Goal: Information Seeking & Learning: Check status

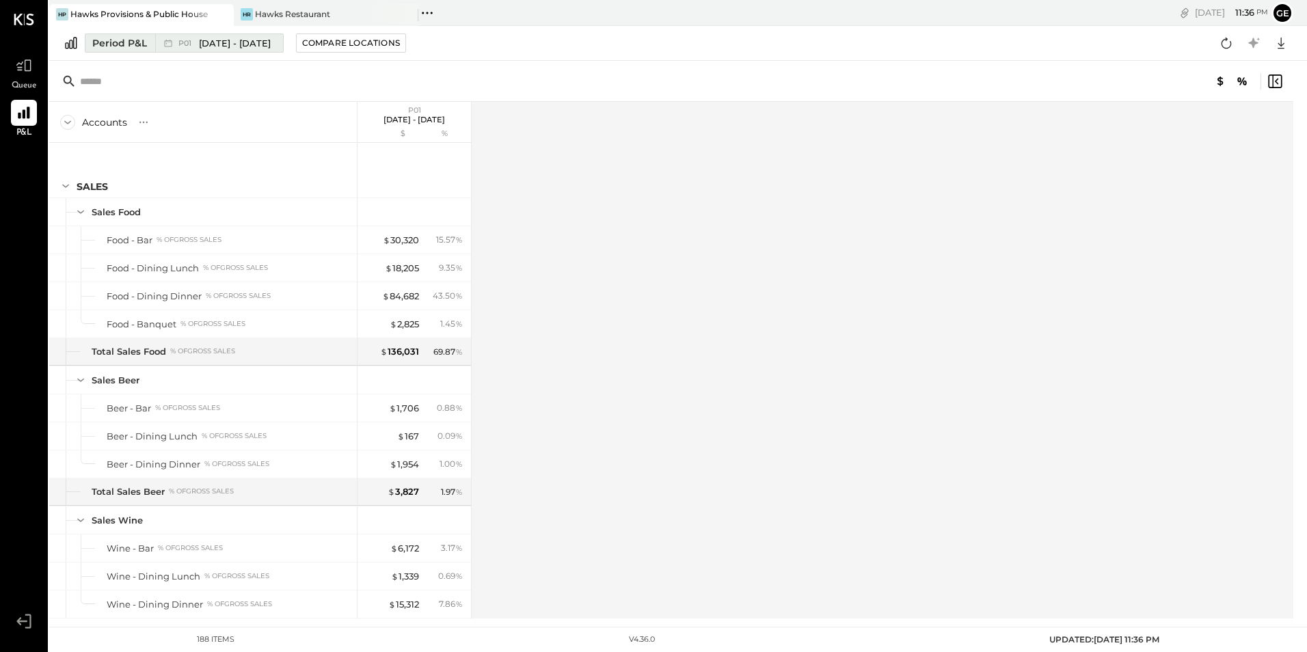
click at [215, 44] on span "[DATE] - [DATE]" at bounding box center [235, 43] width 72 height 13
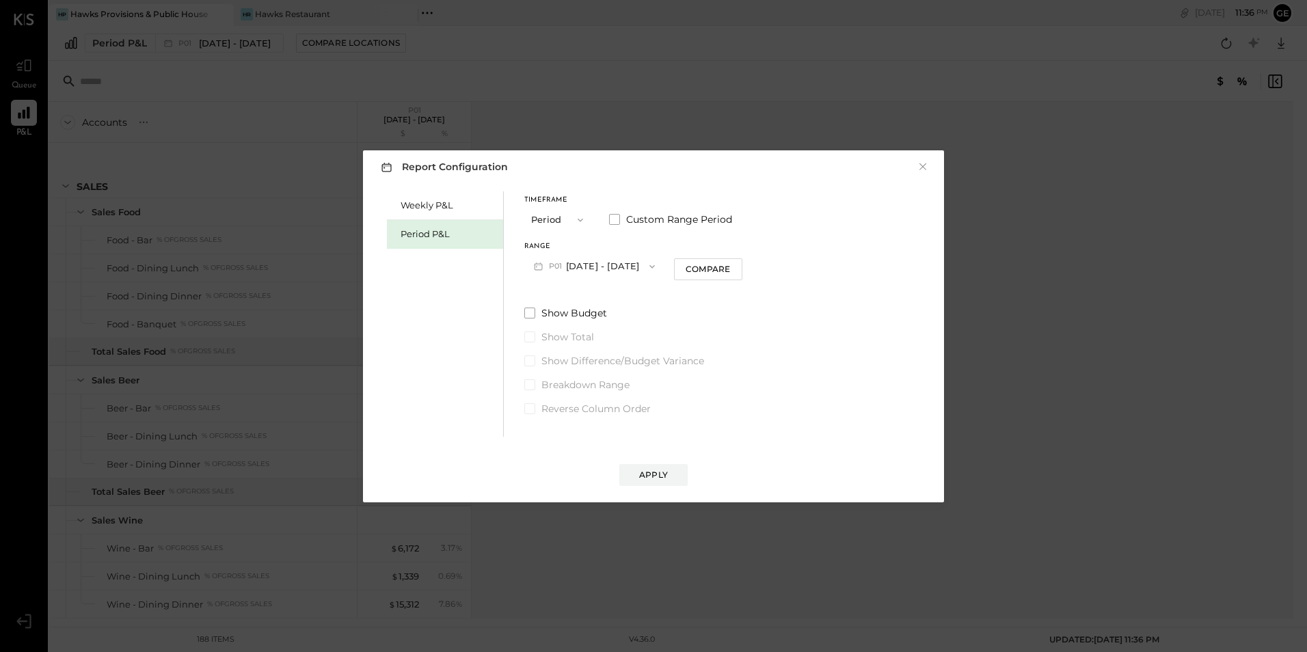
click at [558, 227] on button "Period" at bounding box center [558, 219] width 68 height 25
click at [549, 263] on div "YTD" at bounding box center [558, 268] width 67 height 25
click at [526, 286] on div "Show Budget Show Total Show Difference/Budget Variance Breakdown Range Reverse …" at bounding box center [614, 325] width 180 height 109
click at [531, 275] on span at bounding box center [529, 277] width 11 height 11
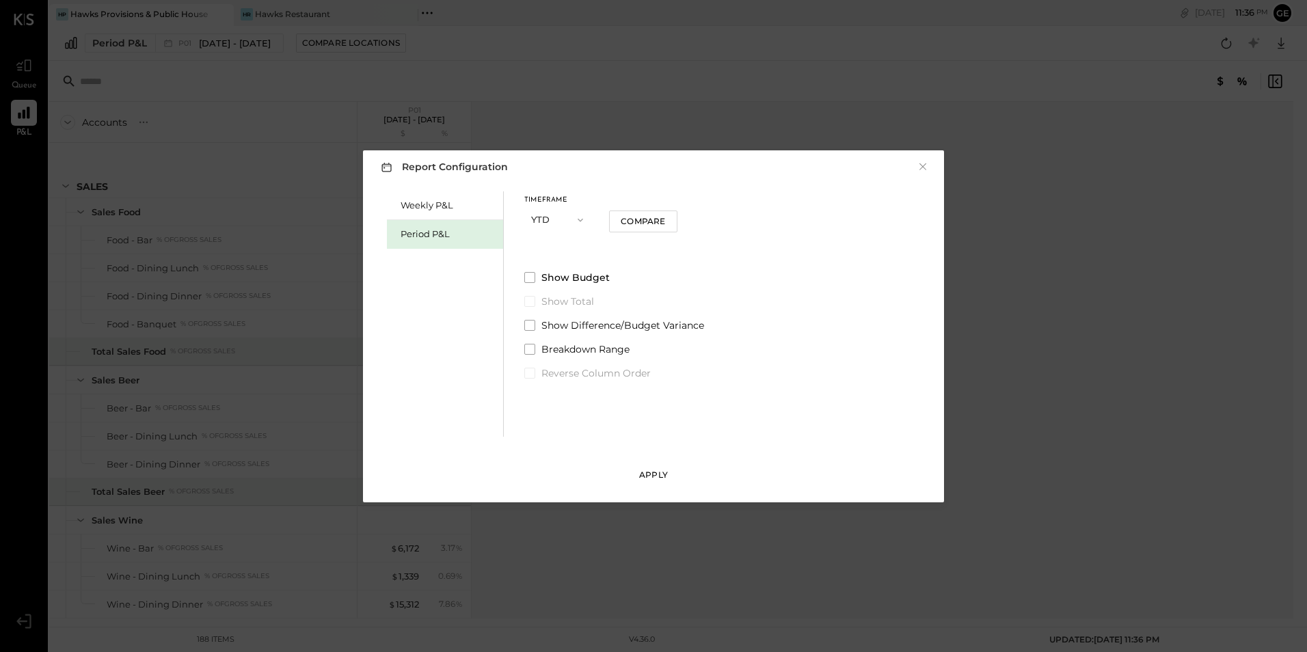
click at [634, 472] on button "Apply" at bounding box center [653, 475] width 68 height 22
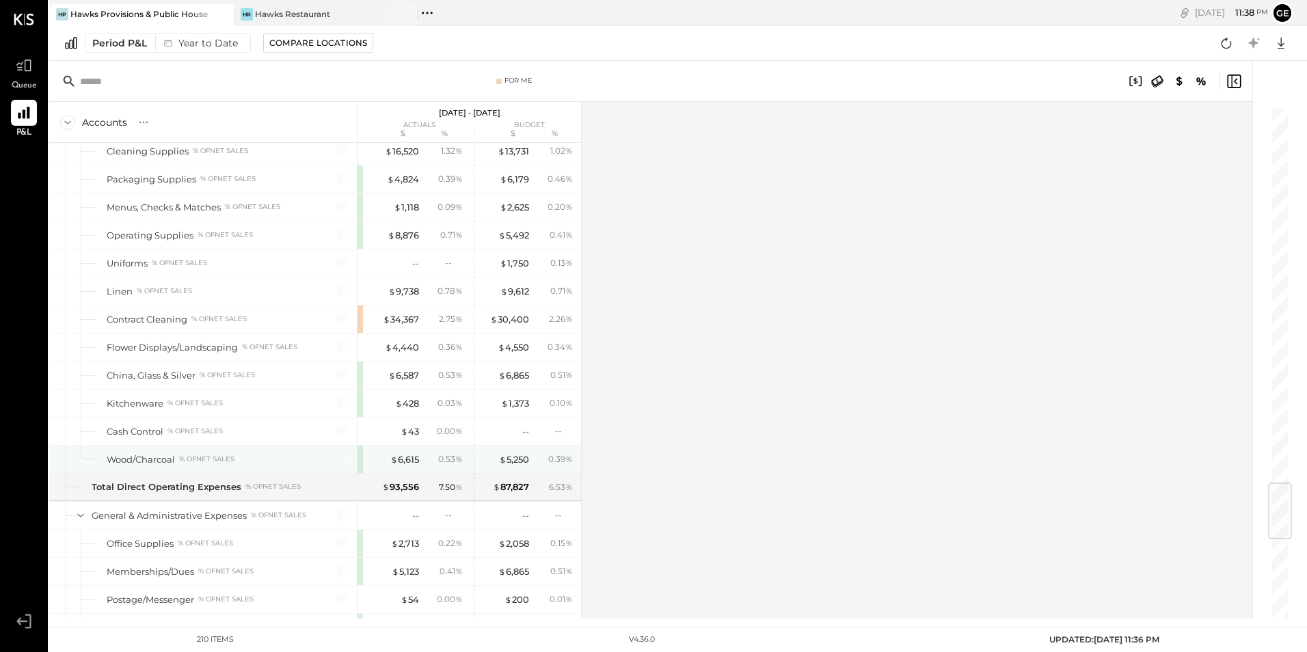
scroll to position [3237, 0]
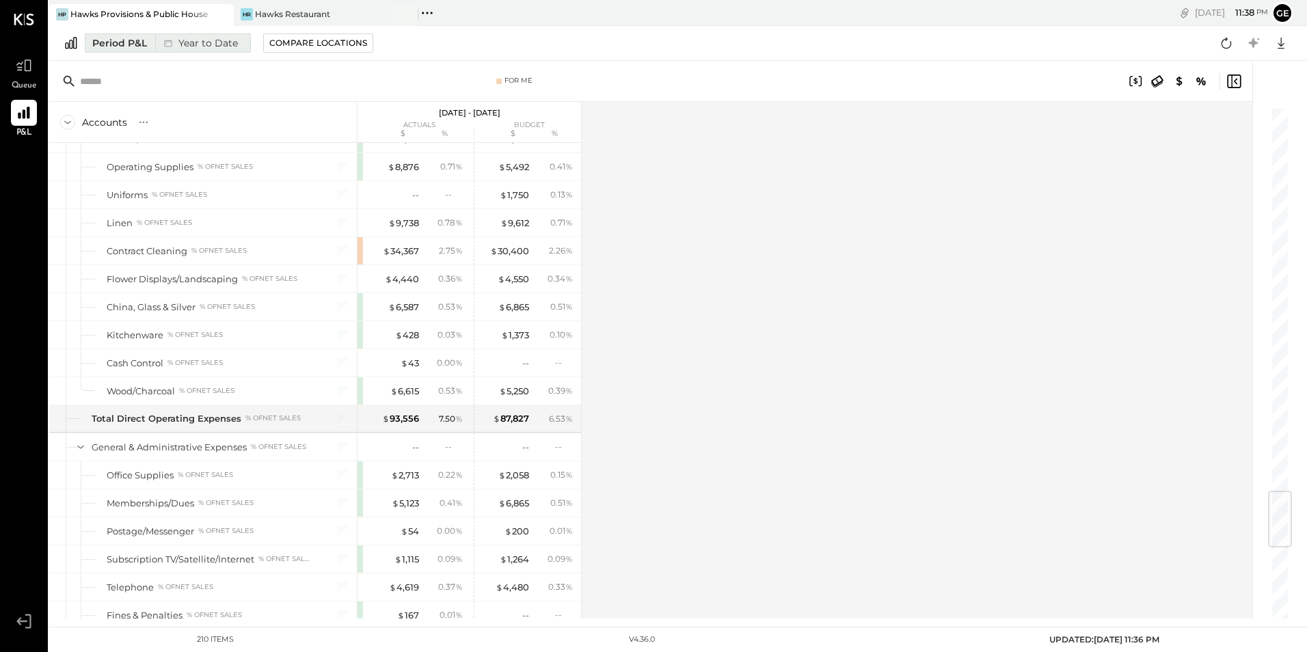
click at [229, 44] on div "Year to Date" at bounding box center [199, 43] width 88 height 18
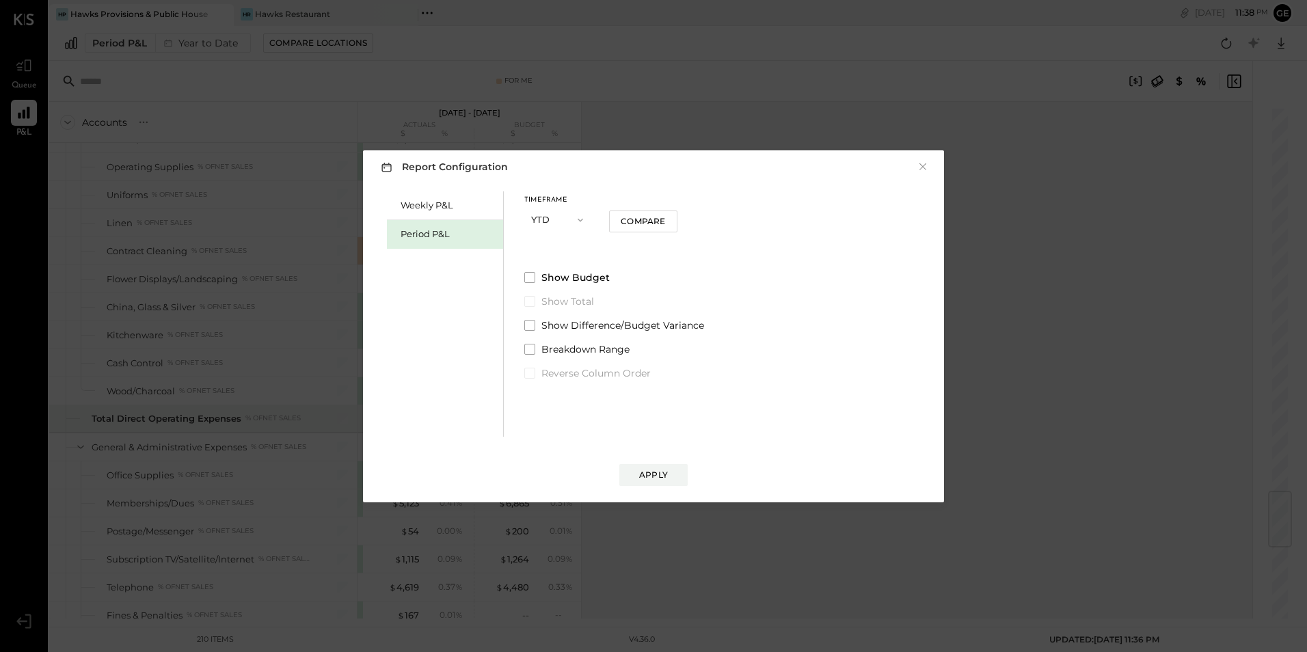
click at [569, 219] on span "button" at bounding box center [577, 220] width 18 height 11
click at [549, 282] on div "Year" at bounding box center [558, 293] width 67 height 25
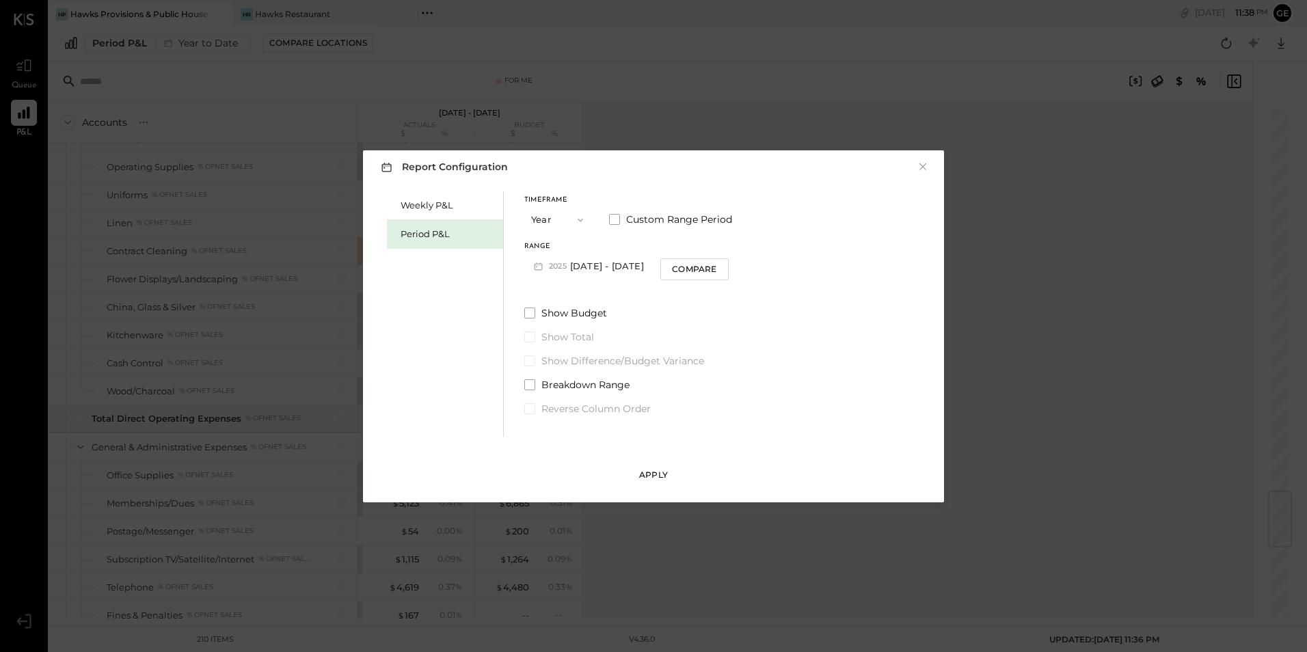
click at [661, 471] on div "Apply" at bounding box center [653, 475] width 29 height 12
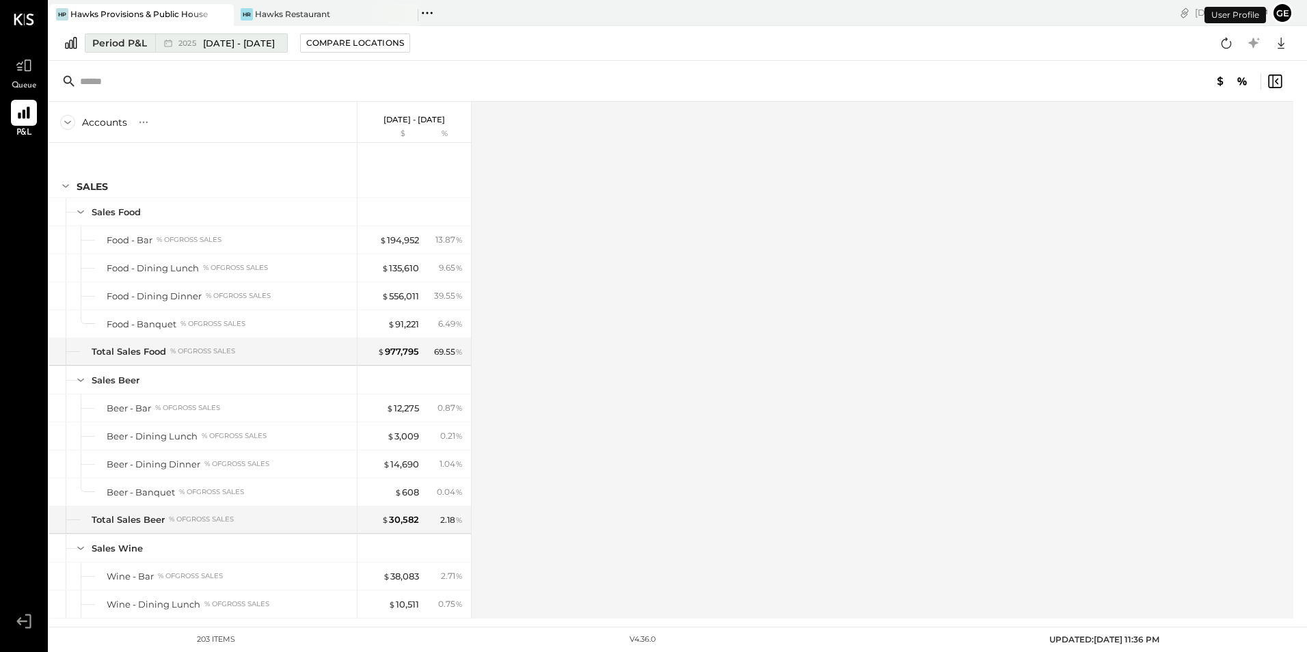
click at [258, 42] on span "[DATE] - [DATE]" at bounding box center [239, 43] width 72 height 13
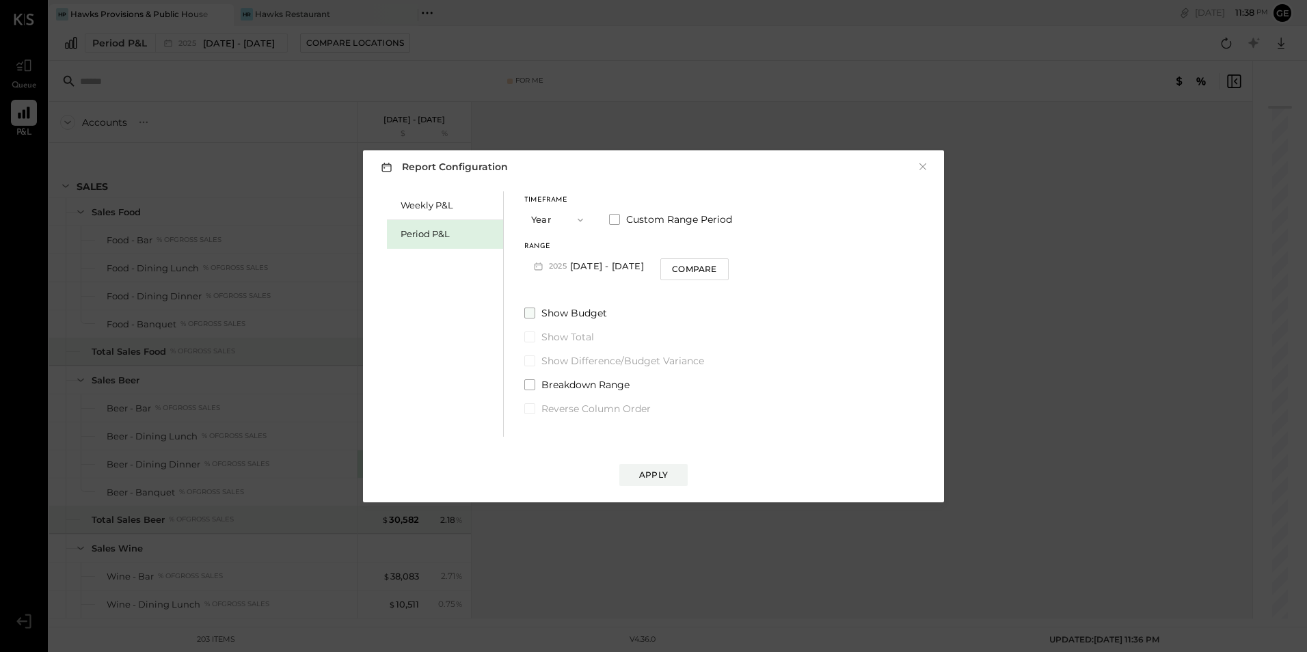
click at [532, 314] on span at bounding box center [529, 313] width 11 height 11
click at [660, 477] on div "Apply" at bounding box center [653, 475] width 29 height 12
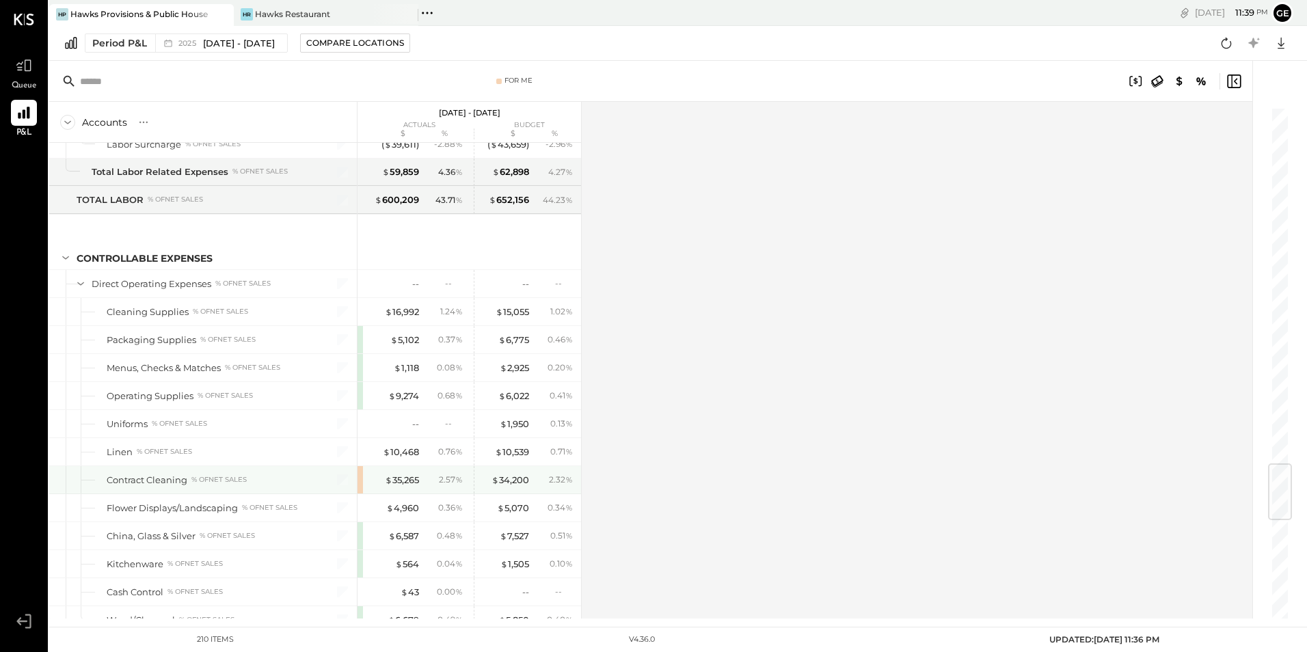
scroll to position [3077, 0]
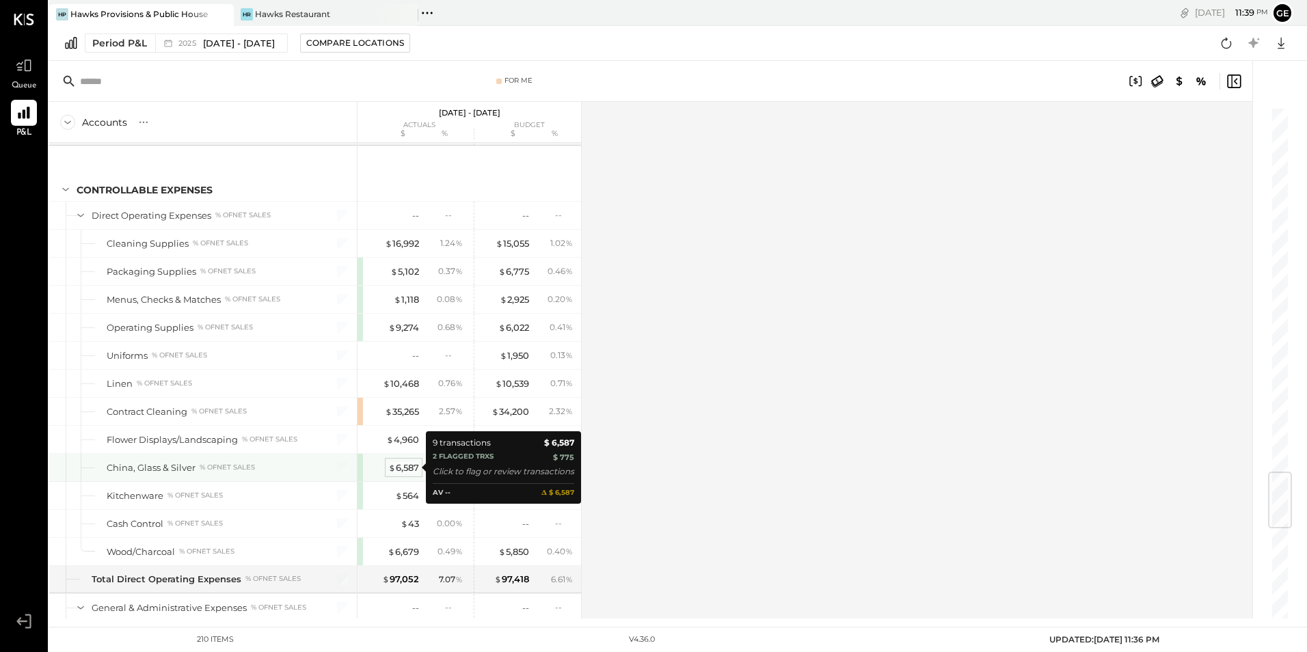
click at [404, 467] on div "$ 6,587" at bounding box center [403, 467] width 31 height 13
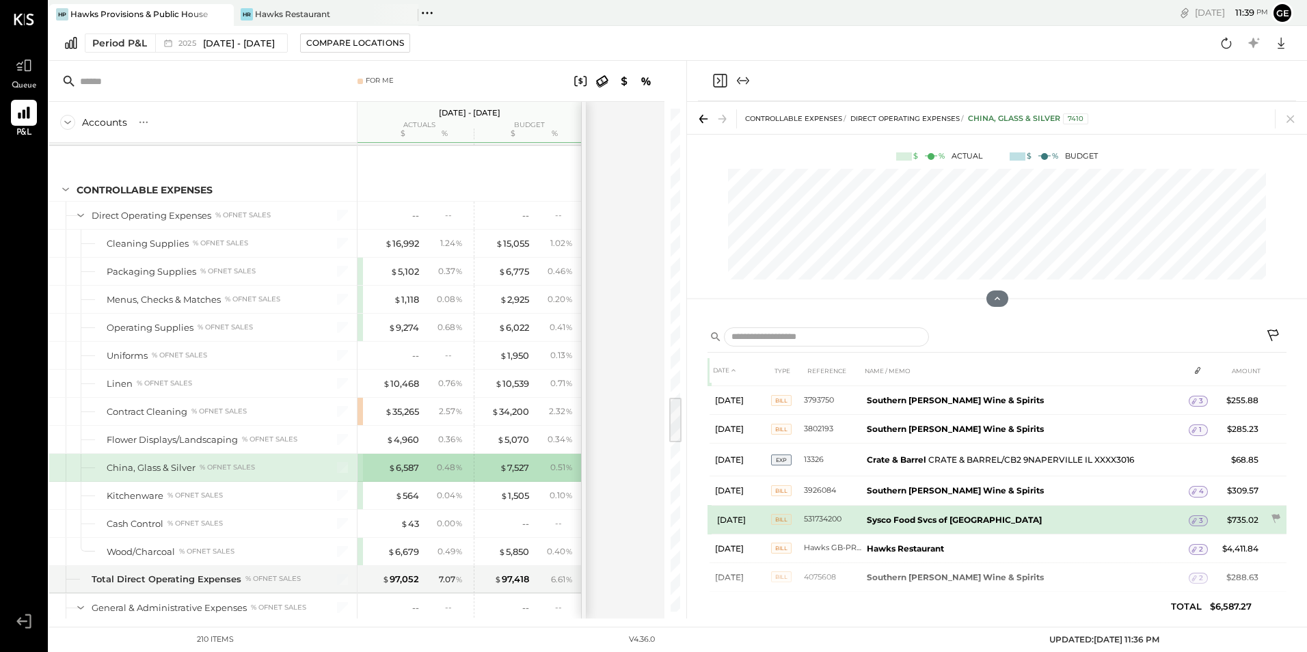
scroll to position [63, 0]
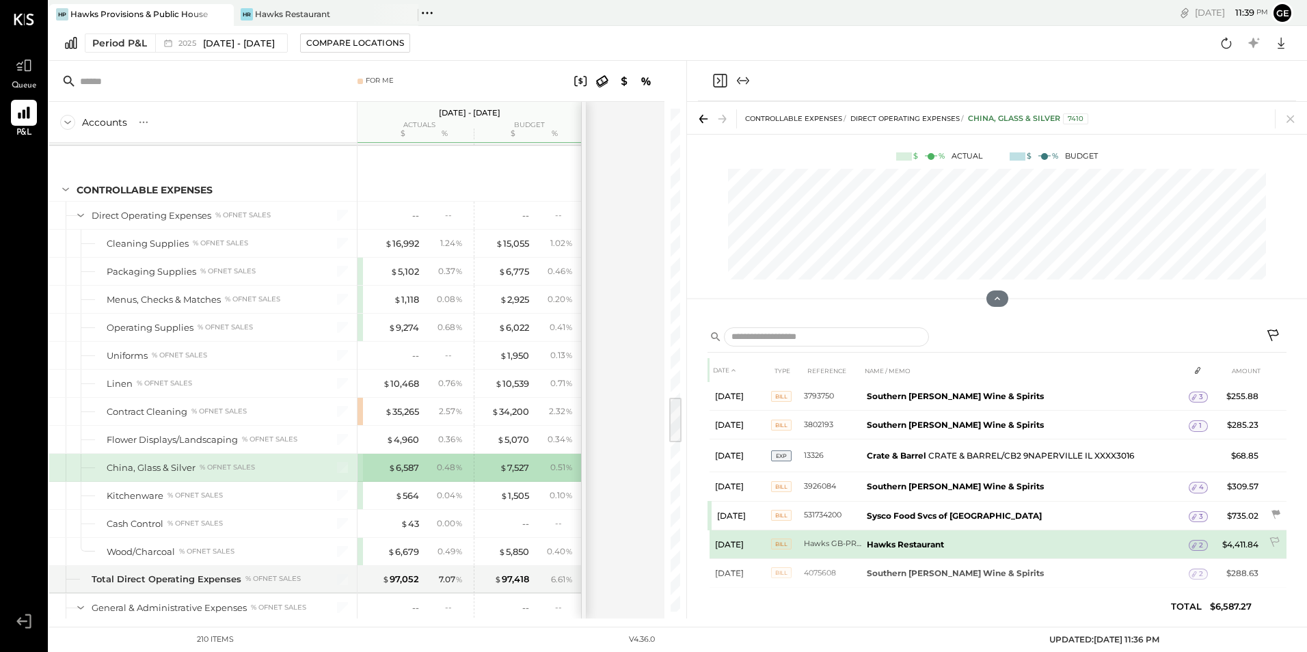
click at [902, 544] on b "Hawks Restaurant" at bounding box center [905, 544] width 77 height 10
click at [1199, 544] on span "2" at bounding box center [1201, 546] width 4 height 10
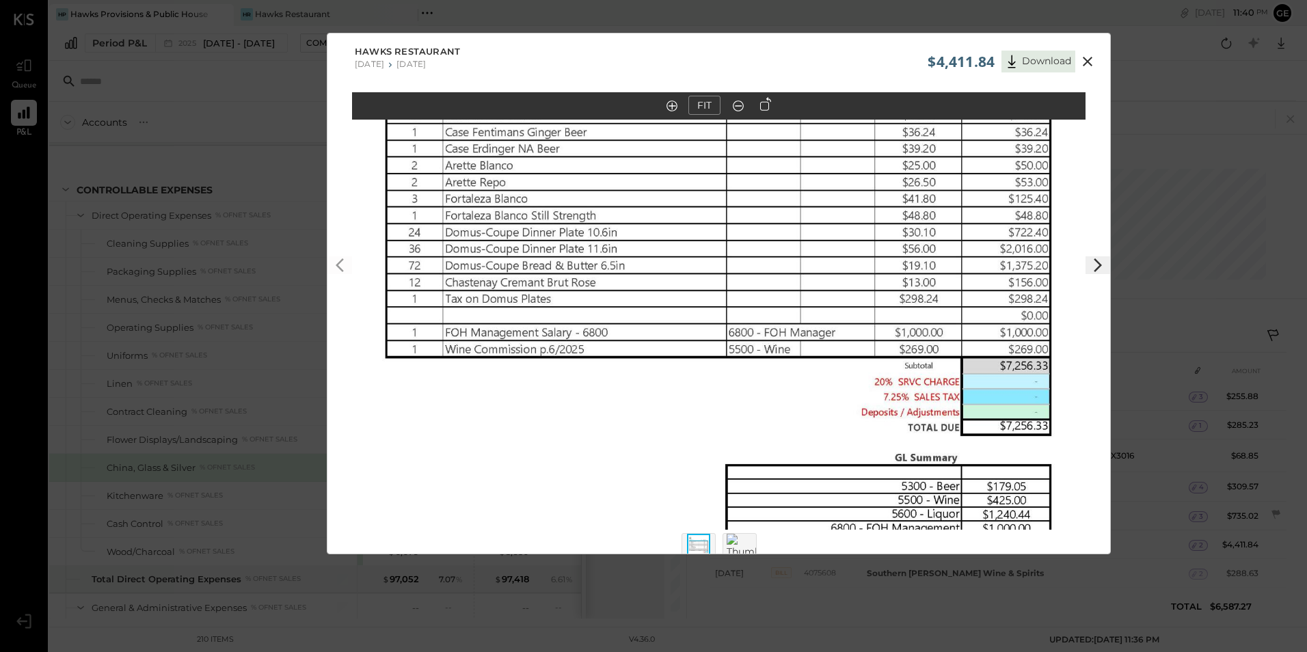
click at [1087, 62] on icon at bounding box center [1088, 62] width 10 height 10
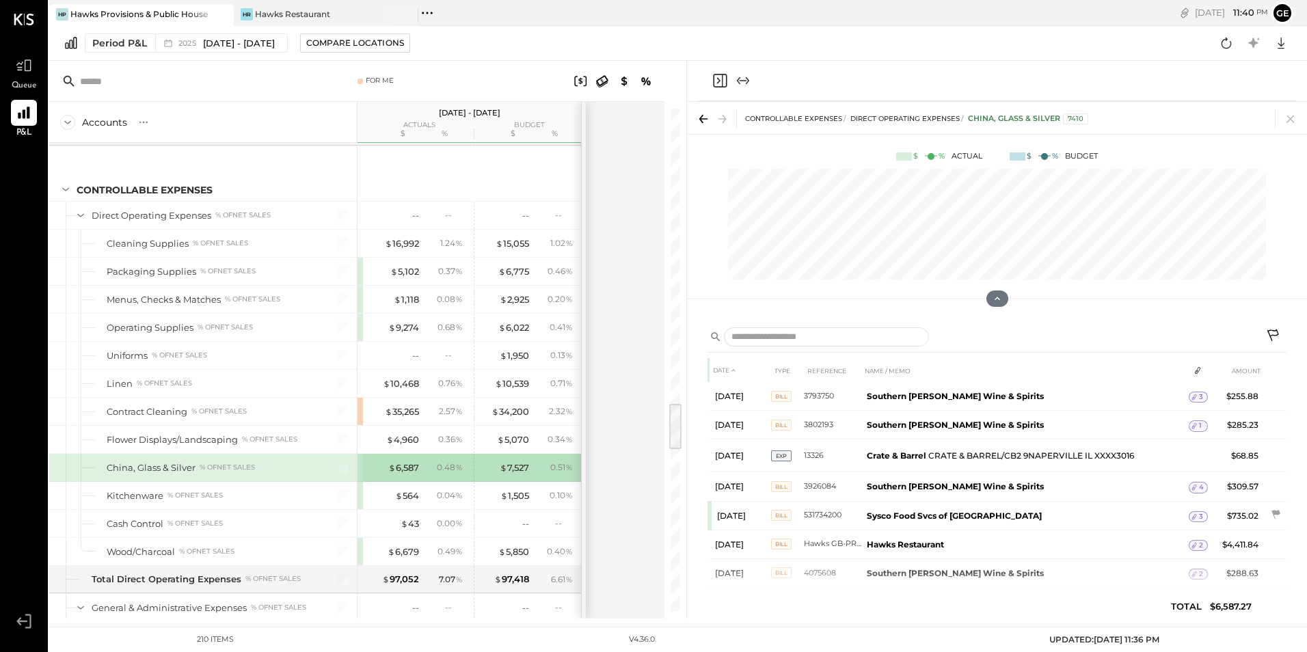
scroll to position [3145, 0]
